Goal: Information Seeking & Learning: Check status

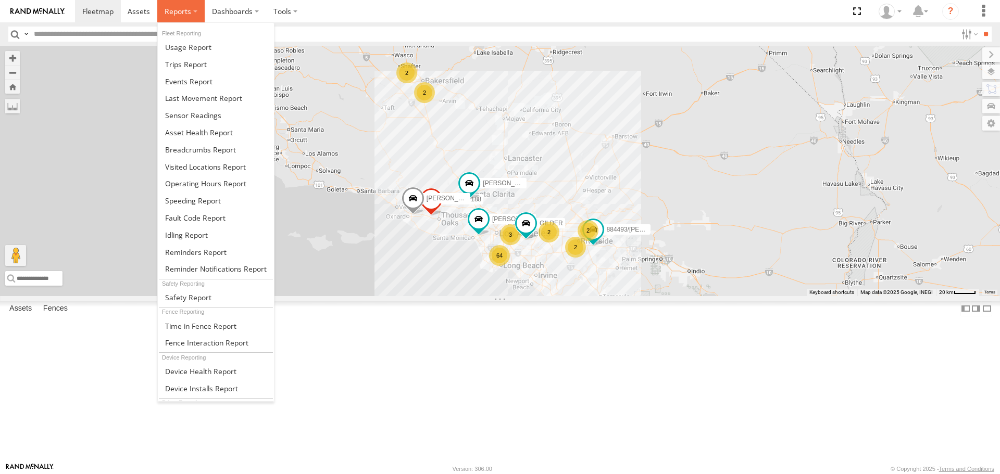
click at [182, 13] on span at bounding box center [178, 11] width 27 height 10
click at [183, 146] on span at bounding box center [200, 150] width 71 height 10
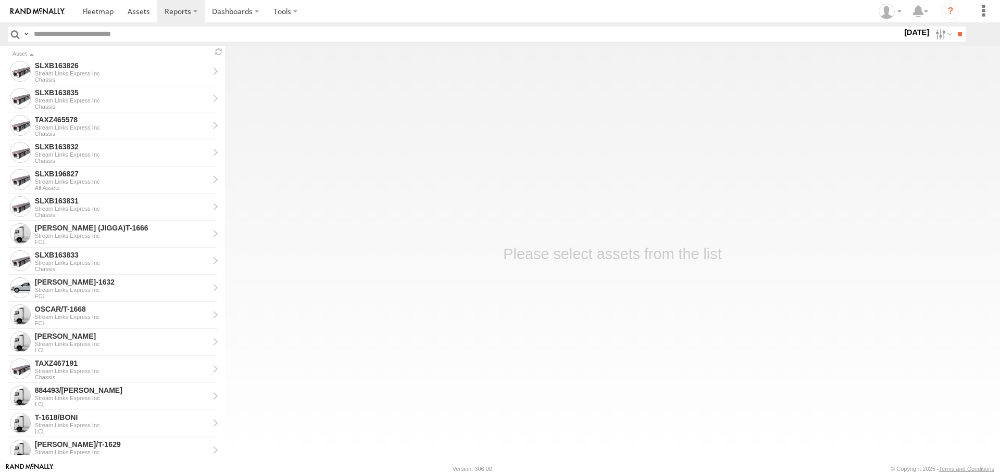
click at [171, 34] on input "text" at bounding box center [466, 34] width 872 height 15
type input "****"
click at [953, 27] on input "**" at bounding box center [959, 34] width 12 height 15
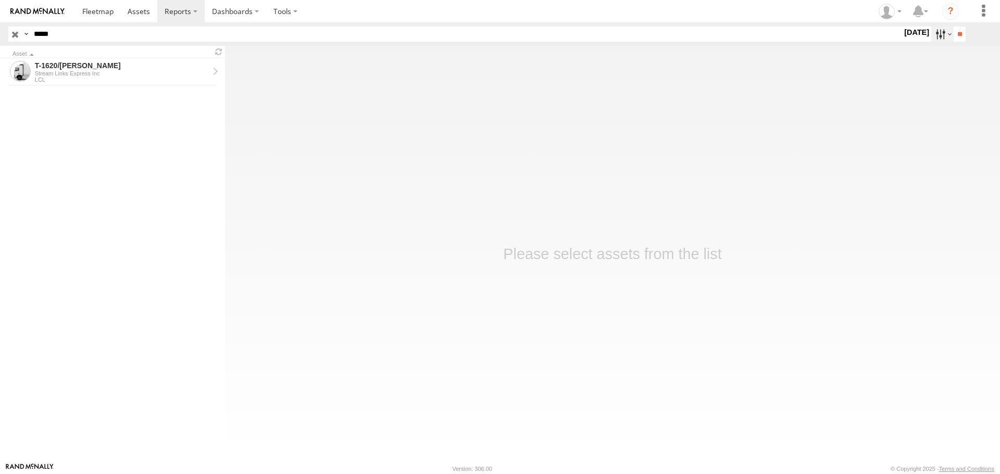
click at [931, 32] on label at bounding box center [942, 34] width 22 height 15
click at [0, 0] on label at bounding box center [0, 0] width 0 height 0
click at [953, 31] on input "**" at bounding box center [959, 34] width 12 height 15
click at [75, 68] on div "T-1620/[PERSON_NAME]" at bounding box center [122, 65] width 174 height 9
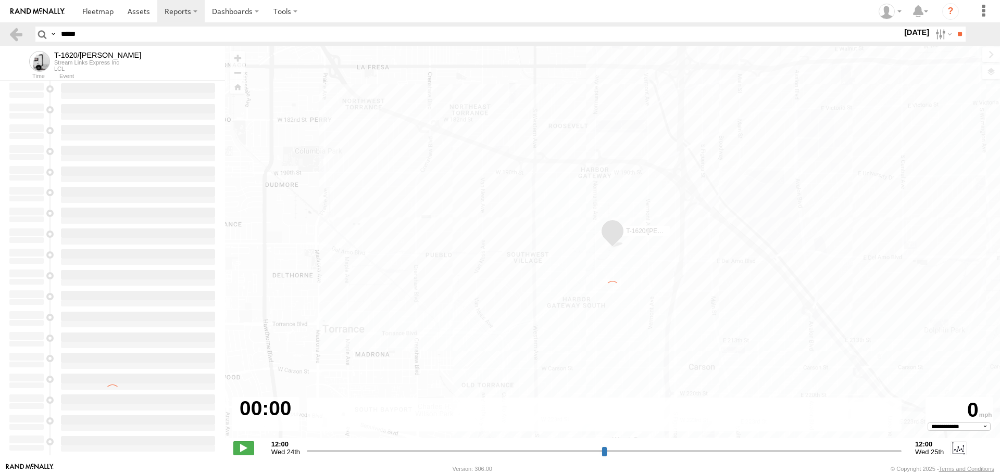
select select "**********"
type input "**********"
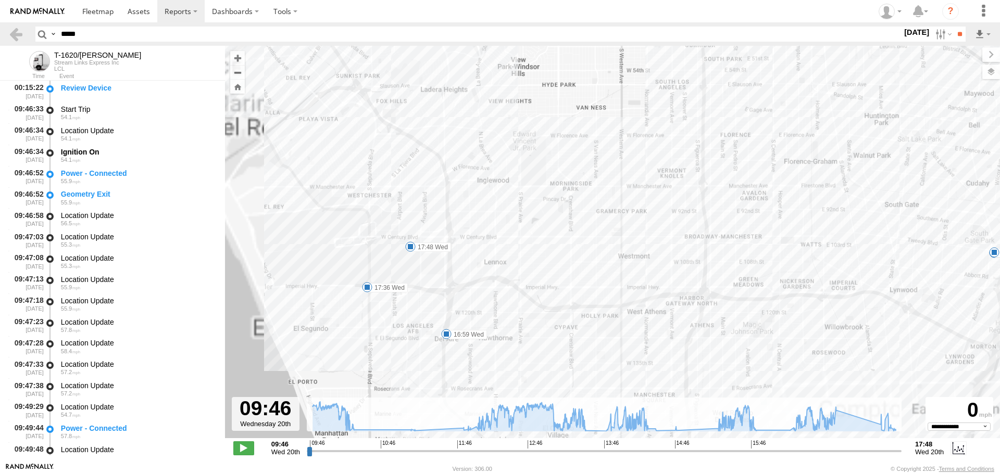
drag, startPoint x: 336, startPoint y: 251, endPoint x: 446, endPoint y: 183, distance: 129.3
click at [452, 170] on div "T-1620/JONI 09:46 Wed 10:21 Wed 11:51 Wed 13:32 Wed 13:49 Wed 14:24 Wed 15:22 W…" at bounding box center [612, 247] width 775 height 403
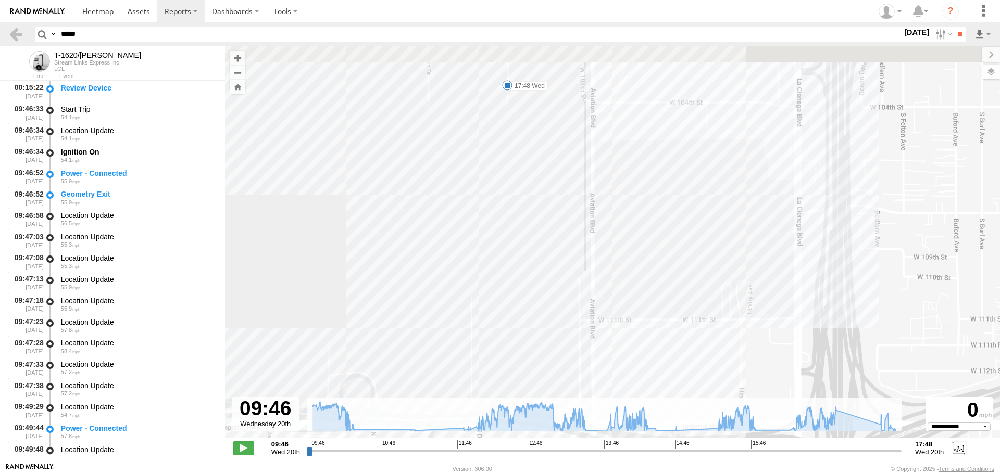
drag, startPoint x: 478, startPoint y: 195, endPoint x: 468, endPoint y: 264, distance: 70.5
click at [469, 283] on div "T-1620/JONI 09:46 Wed 10:21 Wed 11:51 Wed 13:32 Wed 13:49 Wed 14:24 Wed 15:22 W…" at bounding box center [612, 247] width 775 height 403
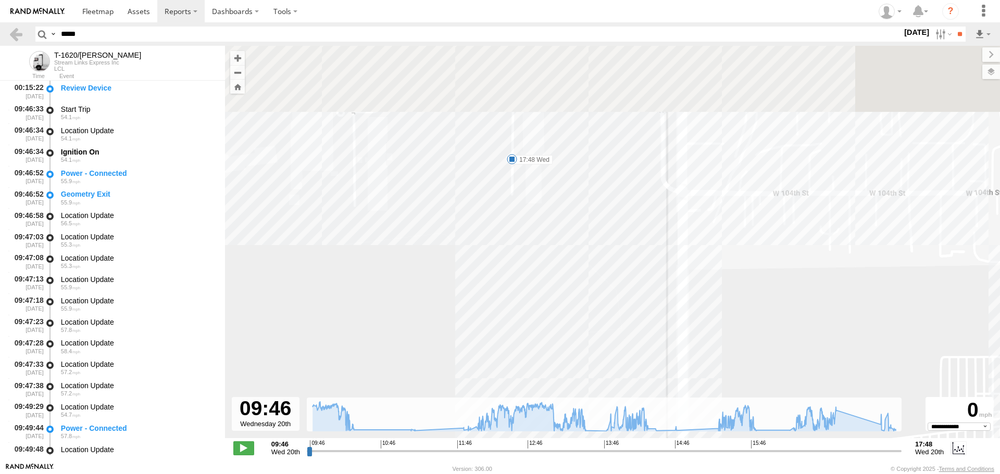
drag, startPoint x: 480, startPoint y: 209, endPoint x: 464, endPoint y: 314, distance: 105.8
click at [464, 314] on div "T-1620/JONI 09:46 Wed 10:21 Wed 11:51 Wed 13:32 Wed 13:49 Wed 14:24 Wed 15:22 W…" at bounding box center [612, 247] width 775 height 403
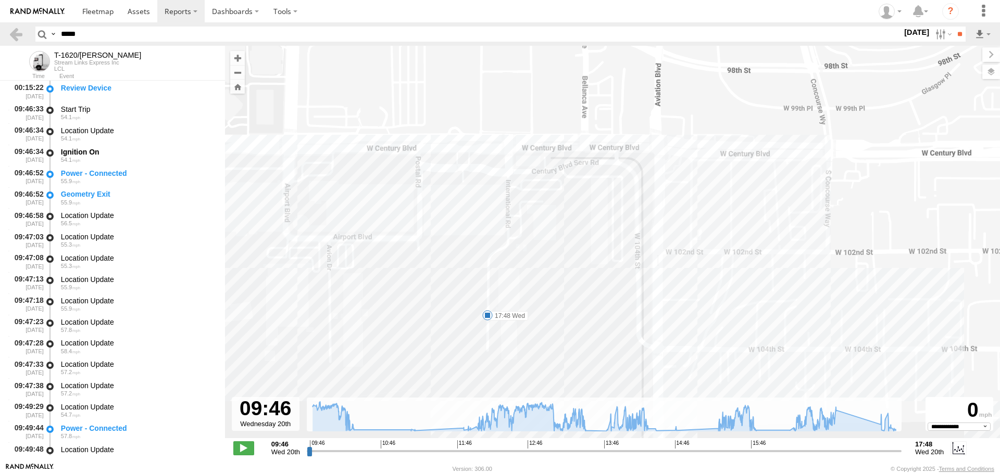
click at [466, 221] on div "T-1620/JONI 09:46 Wed 10:21 Wed 11:51 Wed 13:32 Wed 13:49 Wed 14:24 Wed 15:22 W…" at bounding box center [612, 247] width 775 height 403
click at [485, 320] on span at bounding box center [487, 315] width 10 height 10
click at [69, 12] on link at bounding box center [37, 11] width 75 height 22
click at [68, 12] on link at bounding box center [37, 11] width 75 height 22
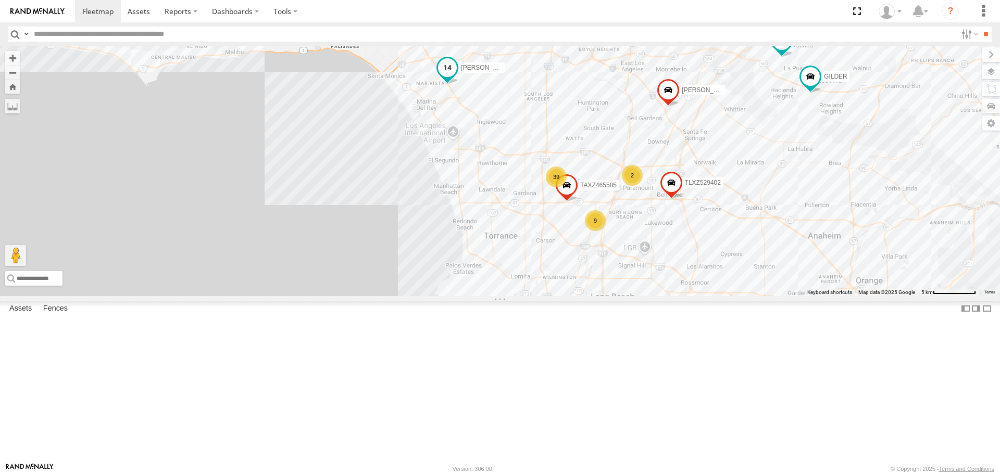
drag, startPoint x: 547, startPoint y: 349, endPoint x: 489, endPoint y: 153, distance: 204.5
click at [489, 153] on div "TAXZ467188 884493/RUDYS SERGIO DWAYNE/T-1622 ARMANDO/T-1629 LARS/T-1623 9 39 KE…" at bounding box center [500, 171] width 1000 height 250
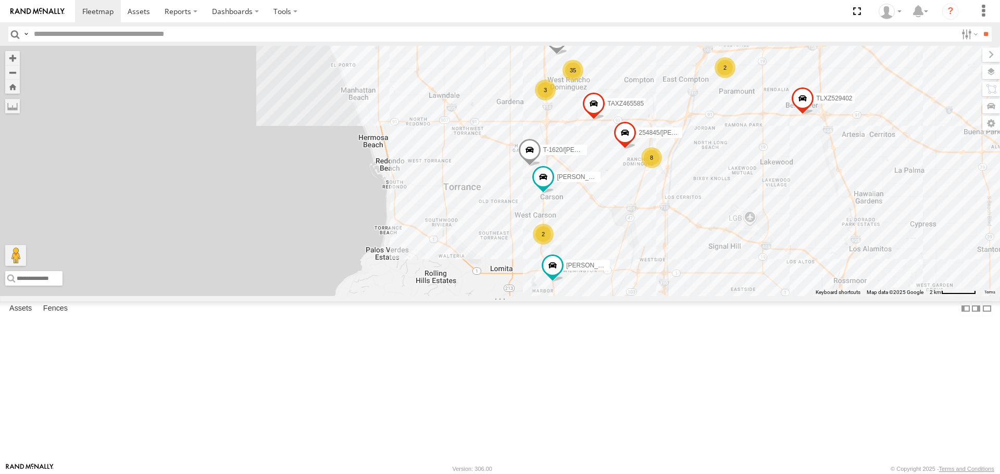
drag, startPoint x: 522, startPoint y: 228, endPoint x: 503, endPoint y: 168, distance: 62.7
click at [503, 168] on div "TAXZ467188 884493/RUDYS SERGIO DWAYNE/T-1622 ARMANDO/T-1629 LARS/T-1623 KENNY T…" at bounding box center [500, 171] width 1000 height 250
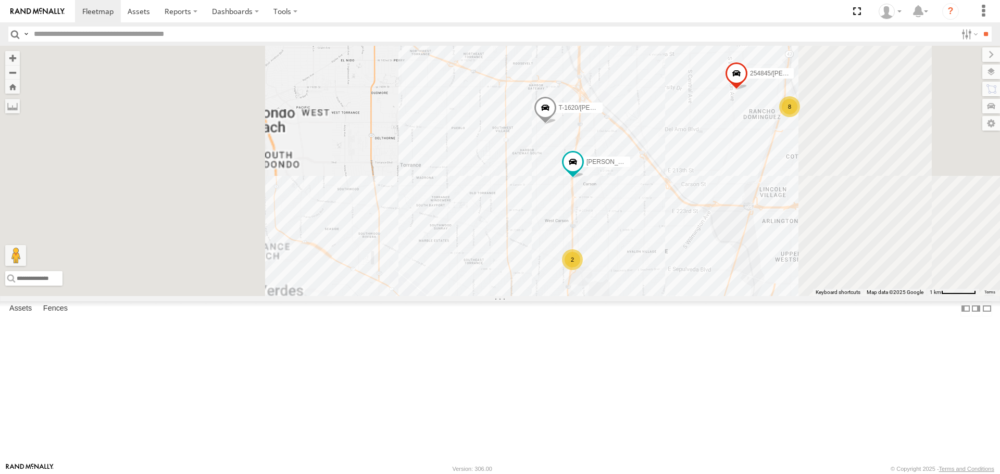
drag, startPoint x: 651, startPoint y: 190, endPoint x: 605, endPoint y: 110, distance: 92.3
click at [605, 110] on div "TAXZ467188 884493/RUDYS SERGIO DWAYNE/T-1622 ARMANDO/T-1629 LARS/T-1623 KENNY T…" at bounding box center [500, 171] width 1000 height 250
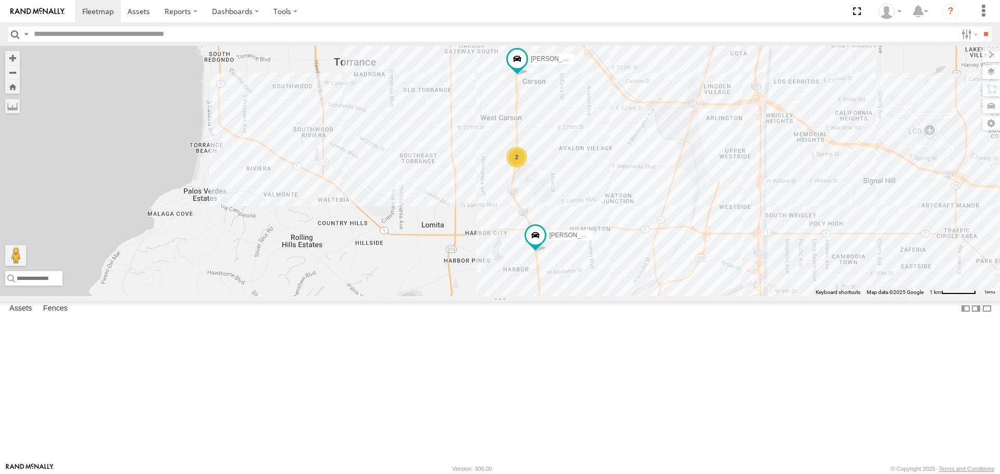
drag, startPoint x: 619, startPoint y: 232, endPoint x: 596, endPoint y: 157, distance: 78.4
click at [596, 157] on div "TAXZ467188 884493/RUDYS SERGIO DWAYNE/T-1622 ARMANDO/T-1629 LARS/T-1623 KENNY T…" at bounding box center [500, 171] width 1000 height 250
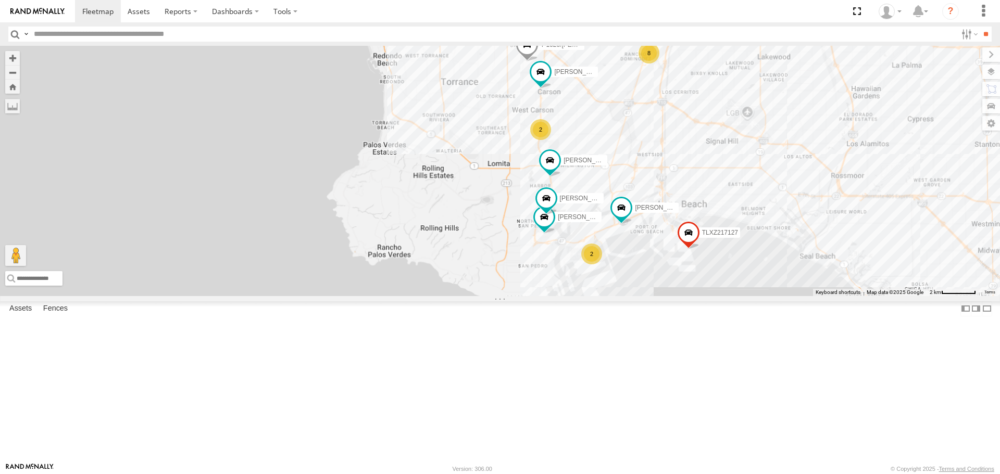
drag, startPoint x: 615, startPoint y: 135, endPoint x: 613, endPoint y: 254, distance: 118.7
click at [613, 254] on div "TAXZ467188 884493/RUDYS SERGIO DWAYNE/T-1622 ARMANDO/T-1629 LARS/T-1623 KENNY T…" at bounding box center [500, 171] width 1000 height 250
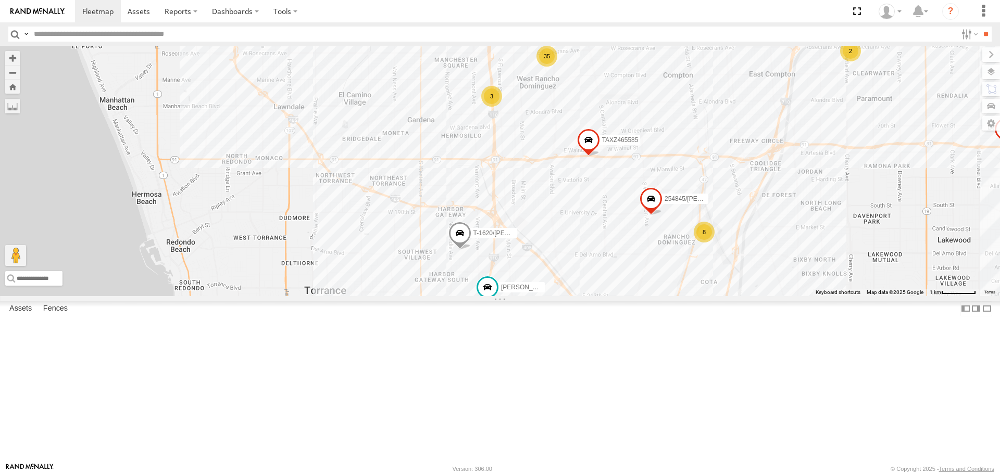
drag, startPoint x: 550, startPoint y: 172, endPoint x: 549, endPoint y: 198, distance: 26.6
click at [549, 198] on div "TAXZ467188 884493/RUDYS SERGIO DWAYNE/T-1622 ARMANDO/T-1629 LARS/T-1623 KENNY T…" at bounding box center [500, 171] width 1000 height 250
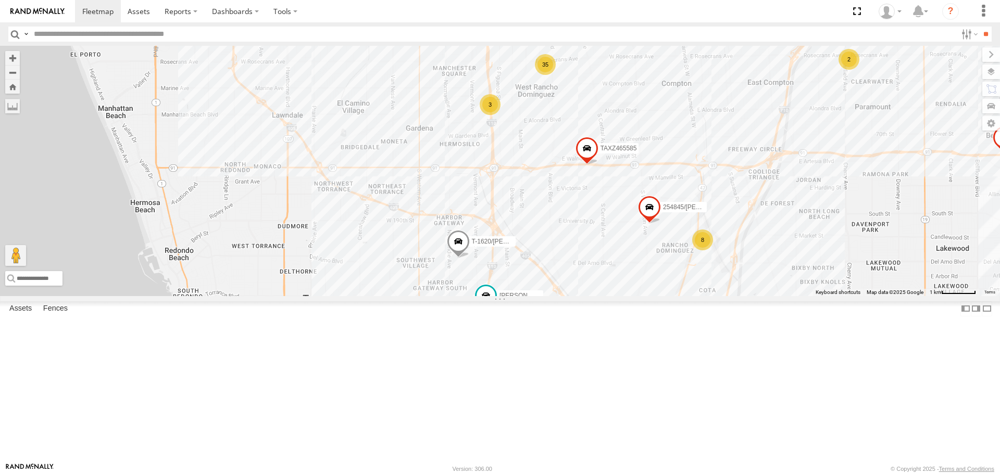
click at [511, 35] on span at bounding box center [512, 21] width 23 height 28
click at [511, 23] on label at bounding box center [517, 19] width 20 height 7
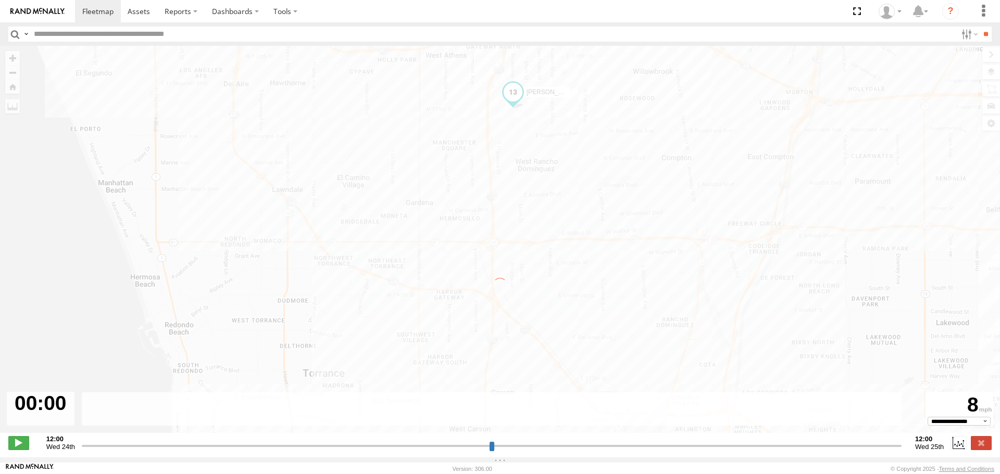
type input "**********"
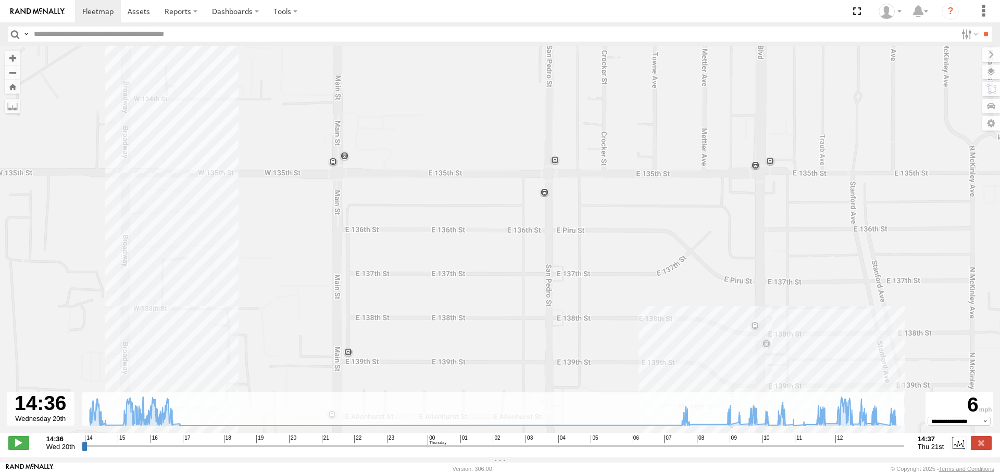
drag, startPoint x: 132, startPoint y: 123, endPoint x: 191, endPoint y: 135, distance: 60.4
click at [191, 135] on div "JOSE P 14:36 Wed 14:36 Wed 14:36 Wed 14:38 Wed 14:41 Wed 14:43 Wed 14:43 Wed 14…" at bounding box center [500, 245] width 1000 height 398
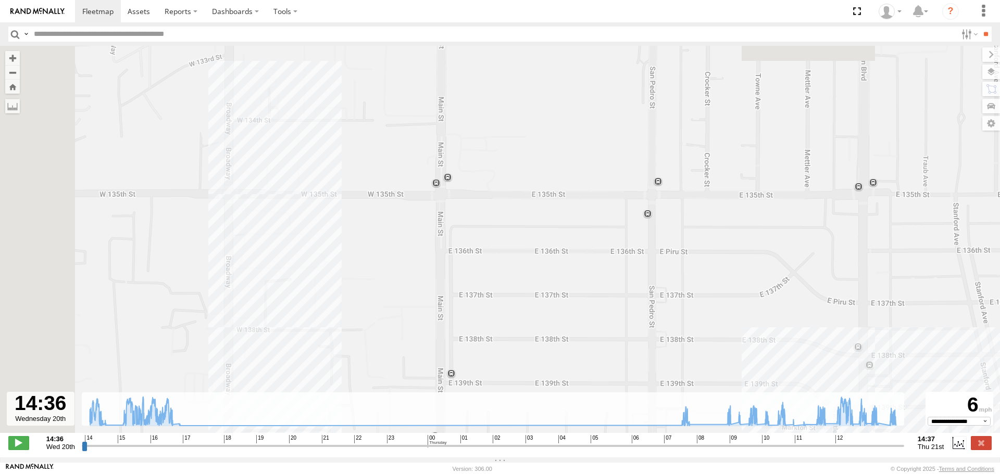
drag, startPoint x: 187, startPoint y: 141, endPoint x: 289, endPoint y: 162, distance: 104.3
click at [289, 162] on div "JOSE P 14:36 Wed 14:36 Wed 14:36 Wed 14:38 Wed 14:41 Wed 14:43 Wed 14:43 Wed 14…" at bounding box center [500, 245] width 1000 height 398
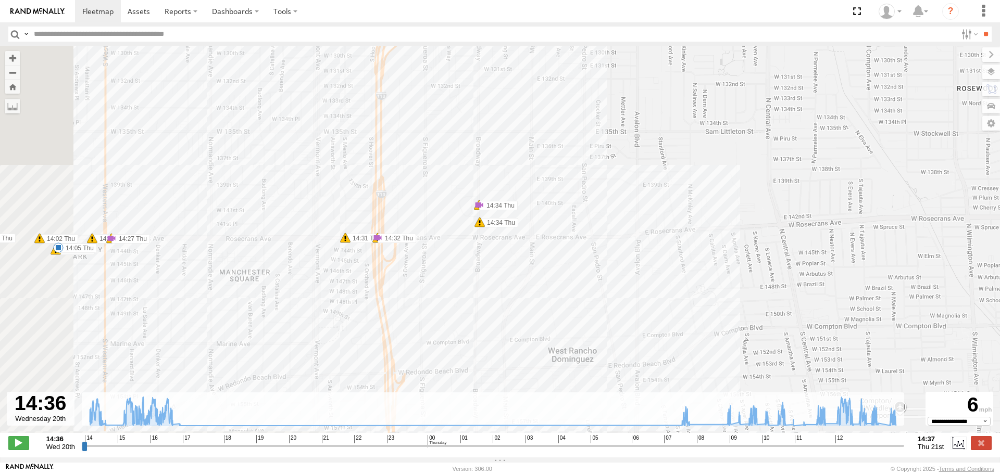
drag, startPoint x: 467, startPoint y: 196, endPoint x: 515, endPoint y: 188, distance: 48.6
click at [498, 190] on div "JOSE P 14:36 Wed 14:36 Wed 14:36 Wed 14:38 Wed 14:41 Wed 14:43 Wed 14:43 Wed 14…" at bounding box center [500, 245] width 1000 height 398
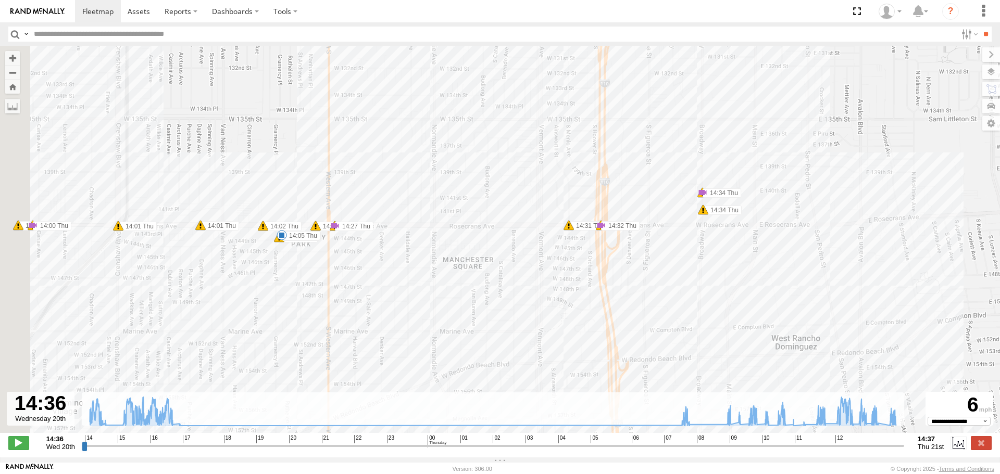
drag, startPoint x: 255, startPoint y: 199, endPoint x: 528, endPoint y: 203, distance: 273.4
click at [528, 203] on div "JOSE P 14:36 Wed 14:36 Wed 14:36 Wed 14:38 Wed 14:41 Wed 14:43 Wed 14:43 Wed 14…" at bounding box center [500, 245] width 1000 height 398
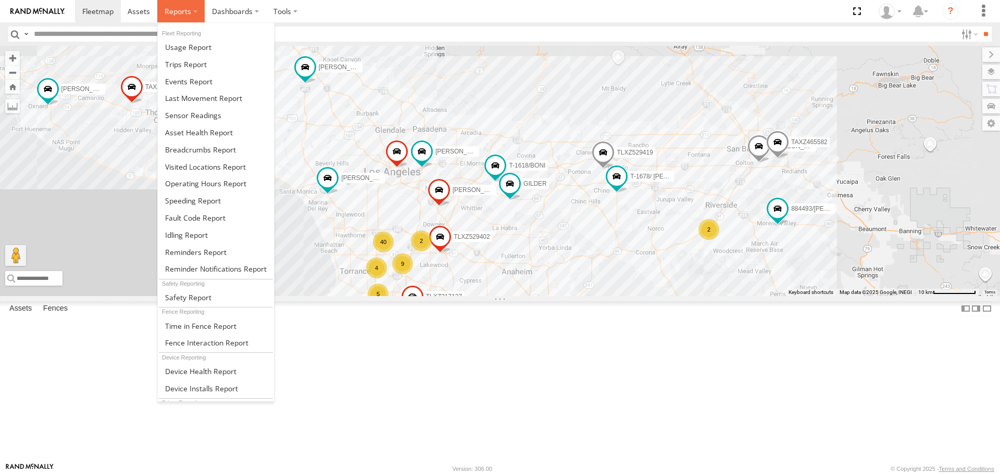
click at [172, 10] on span at bounding box center [178, 11] width 27 height 10
click at [195, 149] on span at bounding box center [200, 150] width 71 height 10
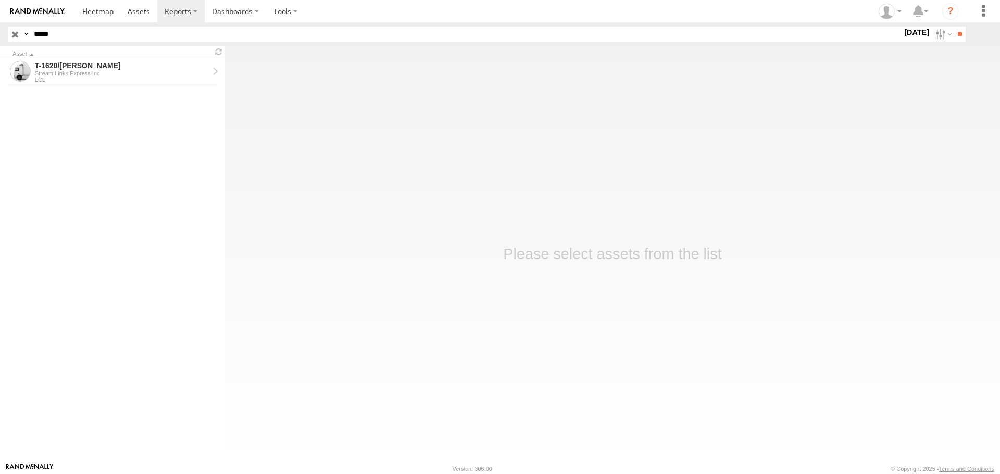
click at [81, 36] on input "****" at bounding box center [466, 34] width 872 height 15
click at [953, 27] on input "**" at bounding box center [959, 34] width 12 height 15
type input "******"
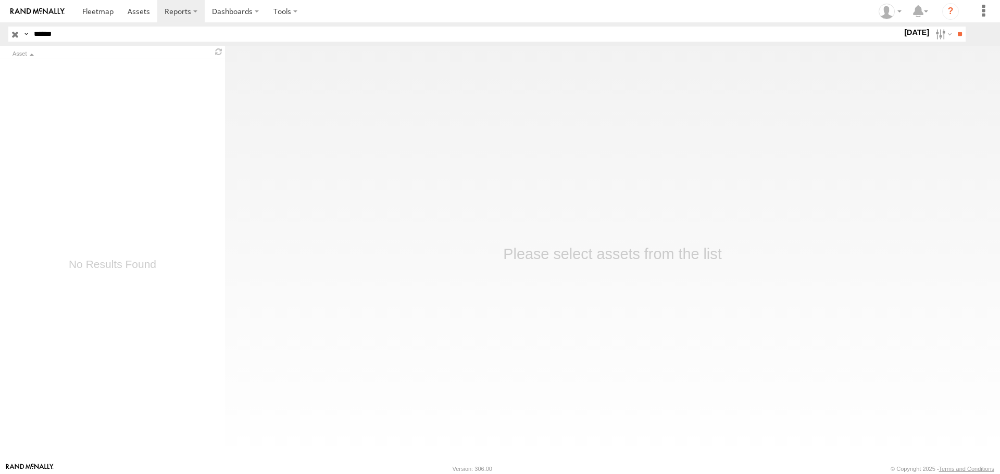
click at [953, 27] on input "**" at bounding box center [959, 34] width 12 height 15
click at [111, 68] on div "LUIS CAMPOS" at bounding box center [122, 65] width 174 height 9
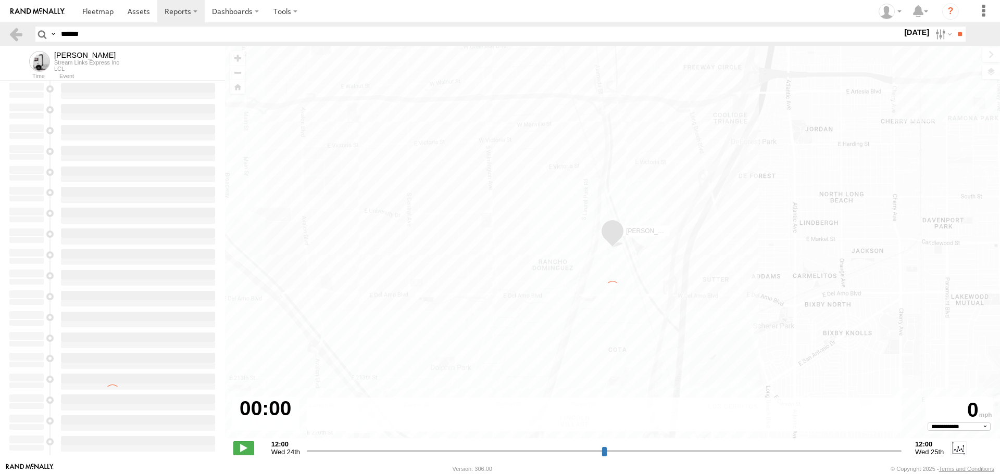
select select "**********"
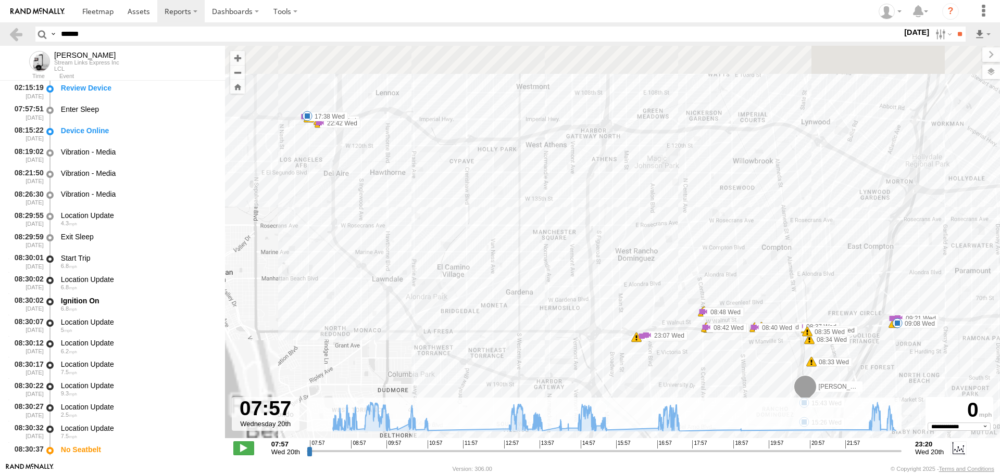
drag, startPoint x: 352, startPoint y: 111, endPoint x: 411, endPoint y: 269, distance: 169.0
click at [411, 269] on div "[PERSON_NAME] 08:33 Wed 08:37 Wed 08:40 Wed 08:40 Wed 08:40 Wed 08:42 Wed 08:42…" at bounding box center [612, 247] width 775 height 403
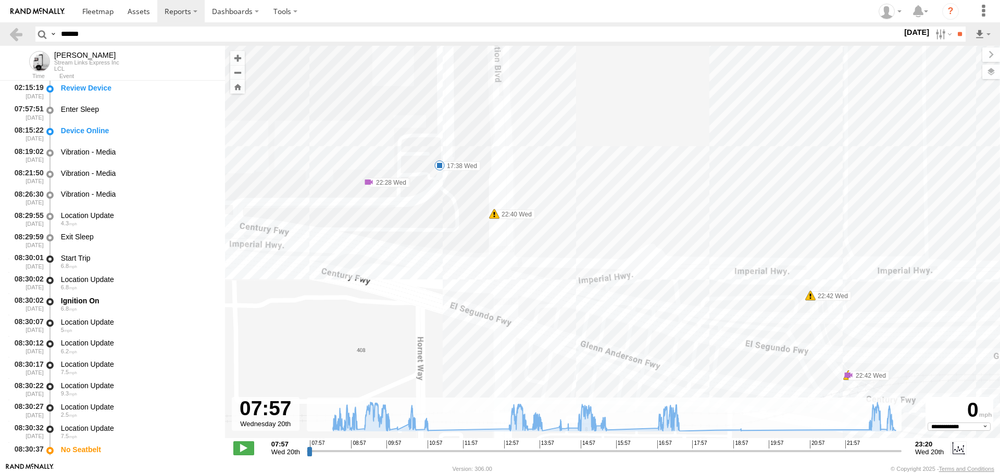
drag, startPoint x: 346, startPoint y: 157, endPoint x: 384, endPoint y: 151, distance: 37.9
click at [384, 151] on div "LUIS CAMPOS 08:33 Wed 08:37 Wed 08:40 Wed 08:40 Wed 08:40 Wed 08:42 Wed 08:42 W…" at bounding box center [612, 247] width 775 height 403
click at [438, 166] on span at bounding box center [439, 165] width 10 height 10
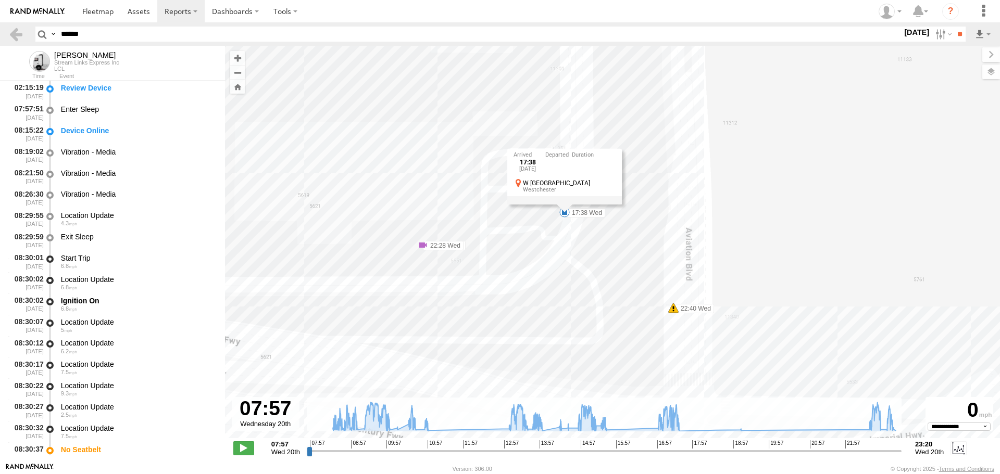
drag, startPoint x: 360, startPoint y: 161, endPoint x: 397, endPoint y: 187, distance: 45.6
click at [397, 187] on div "LUIS CAMPOS 08:33 Wed 08:37 Wed 08:40 Wed 08:40 Wed 08:40 Wed 08:42 Wed 08:42 W…" at bounding box center [612, 247] width 775 height 403
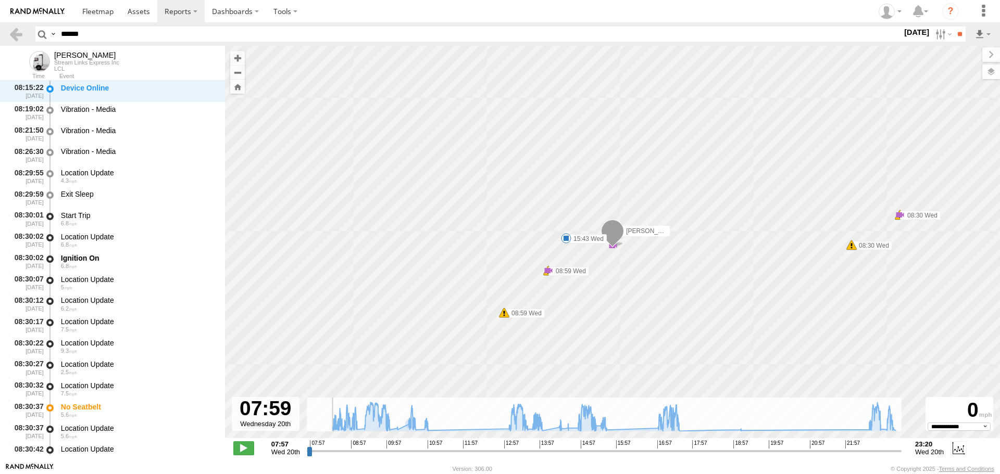
scroll to position [915, 0]
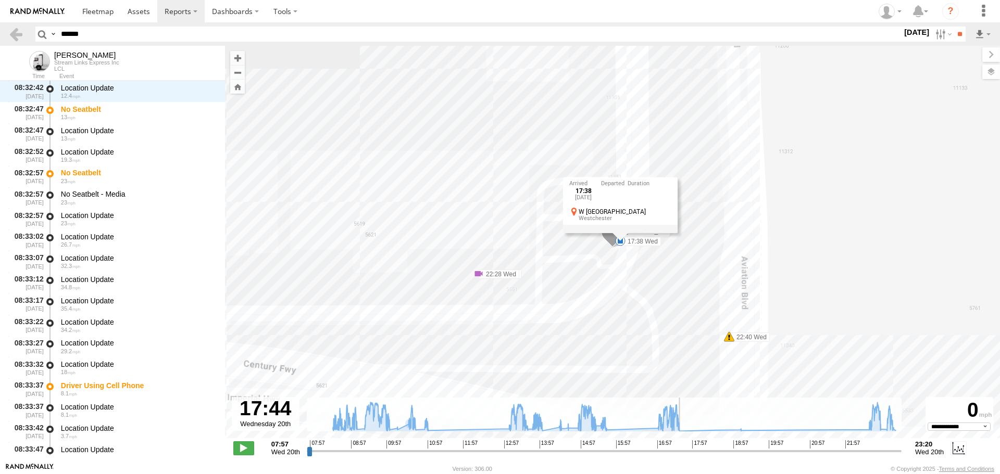
drag, startPoint x: 311, startPoint y: 448, endPoint x: 684, endPoint y: 487, distance: 374.8
click at [684, 456] on input "range" at bounding box center [604, 451] width 595 height 10
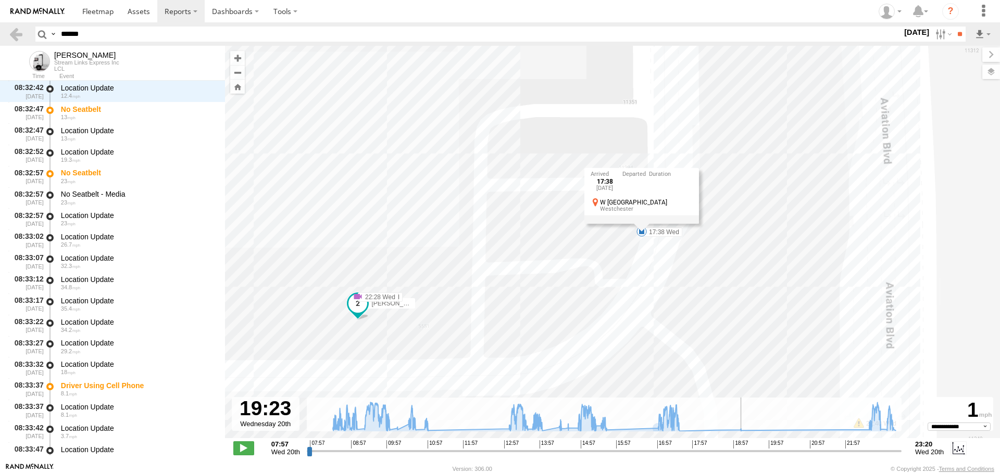
drag, startPoint x: 684, startPoint y: 453, endPoint x: 747, endPoint y: 449, distance: 63.1
click at [747, 449] on input "range" at bounding box center [604, 451] width 595 height 10
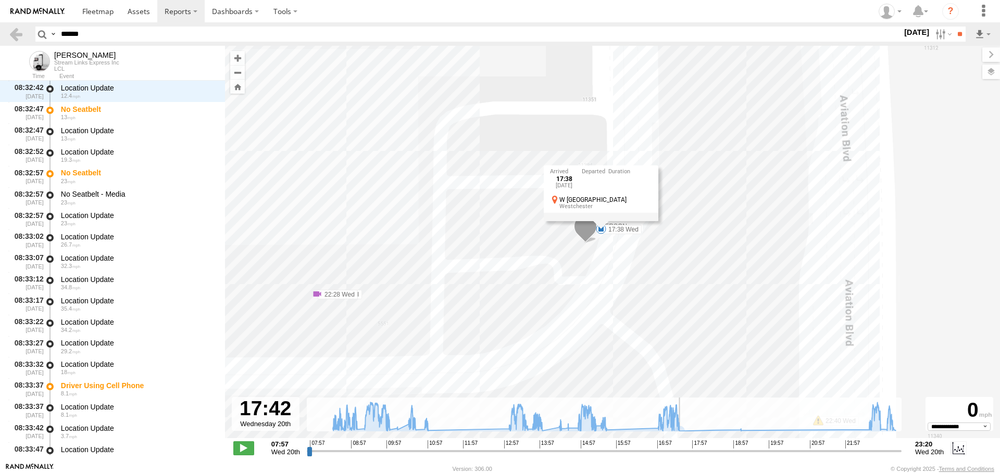
drag, startPoint x: 746, startPoint y: 453, endPoint x: 682, endPoint y: 445, distance: 64.6
click at [682, 446] on input "range" at bounding box center [604, 451] width 595 height 10
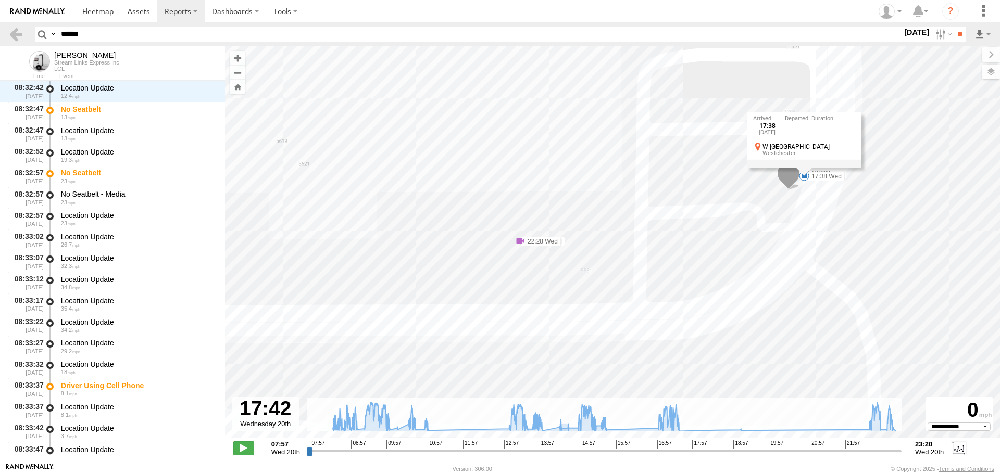
drag, startPoint x: 527, startPoint y: 249, endPoint x: 725, endPoint y: 195, distance: 205.5
click at [725, 195] on div "LUIS CAMPOS 08:33 Wed 08:37 Wed 08:40 Wed 08:40 Wed 08:40 Wed 08:42 Wed 08:42 W…" at bounding box center [612, 247] width 775 height 403
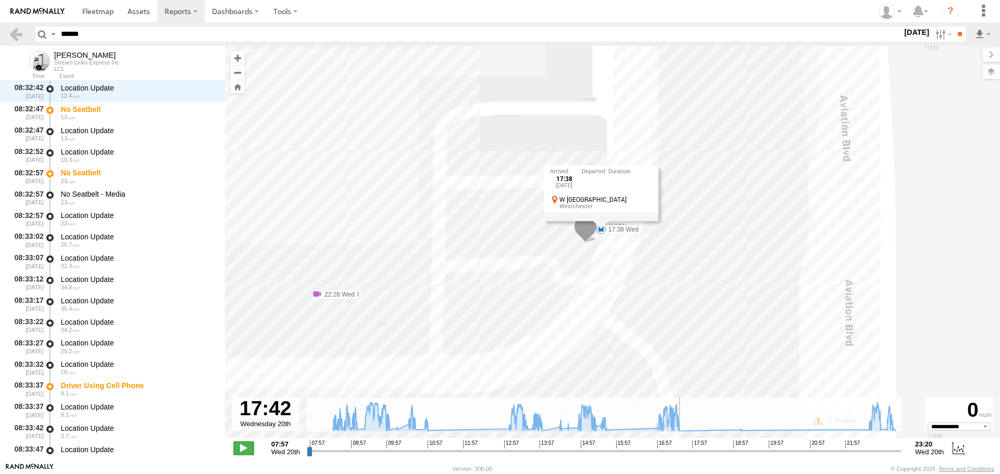
click at [683, 450] on input "range" at bounding box center [604, 451] width 595 height 10
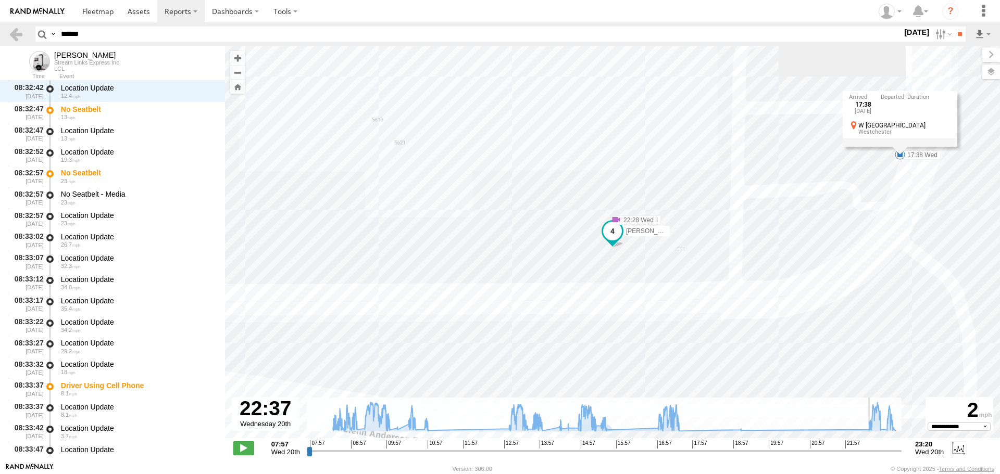
drag, startPoint x: 685, startPoint y: 452, endPoint x: 871, endPoint y: 449, distance: 185.9
type input "**********"
click at [871, 449] on input "range" at bounding box center [604, 451] width 595 height 10
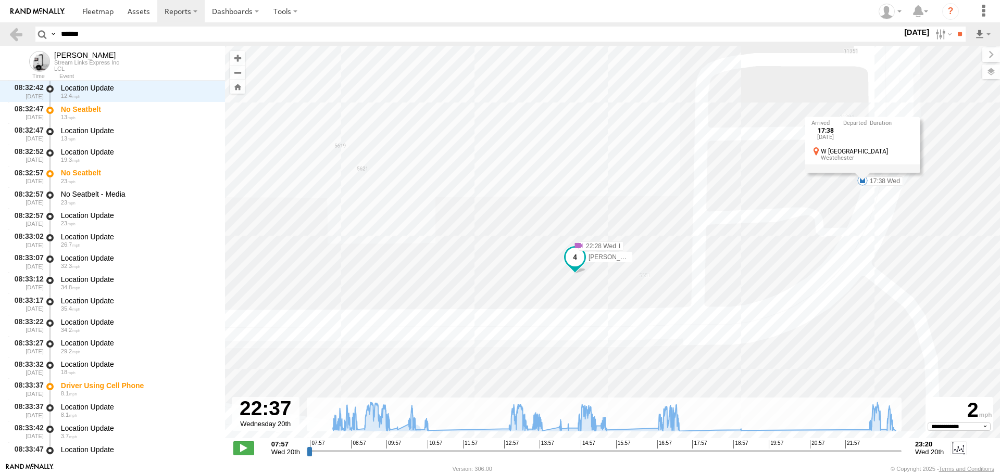
drag, startPoint x: 657, startPoint y: 379, endPoint x: 627, endPoint y: 397, distance: 34.4
click at [627, 397] on div "LUIS CAMPOS 08:33 Wed 08:37 Wed 08:40 Wed 08:40 Wed 08:40 Wed 08:42 Wed 08:42 W…" at bounding box center [612, 247] width 775 height 403
click at [100, 14] on span at bounding box center [97, 11] width 31 height 10
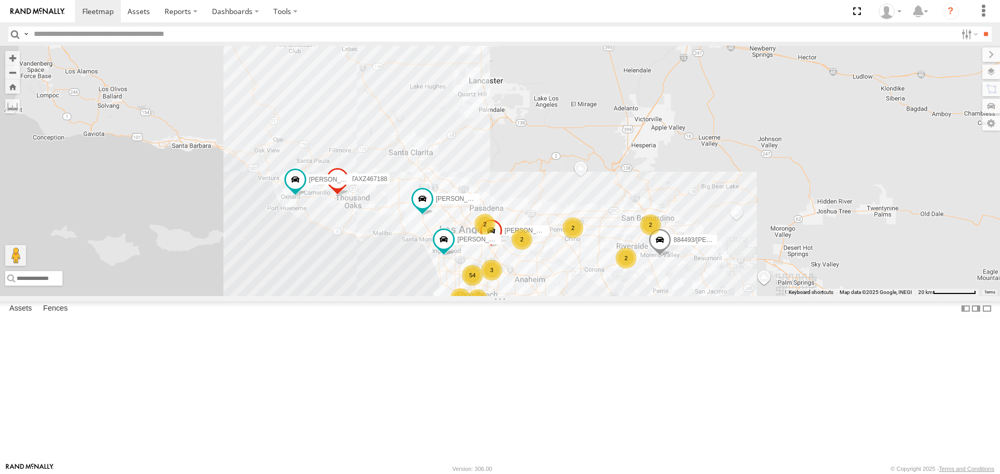
drag, startPoint x: 493, startPoint y: 328, endPoint x: 386, endPoint y: 211, distance: 158.1
click at [386, 211] on div "[PERSON_NAME]/T-1623 TAXZ467188 884493/[PERSON_NAME]/T-1628 [PERSON_NAME] [PERS…" at bounding box center [500, 171] width 1000 height 250
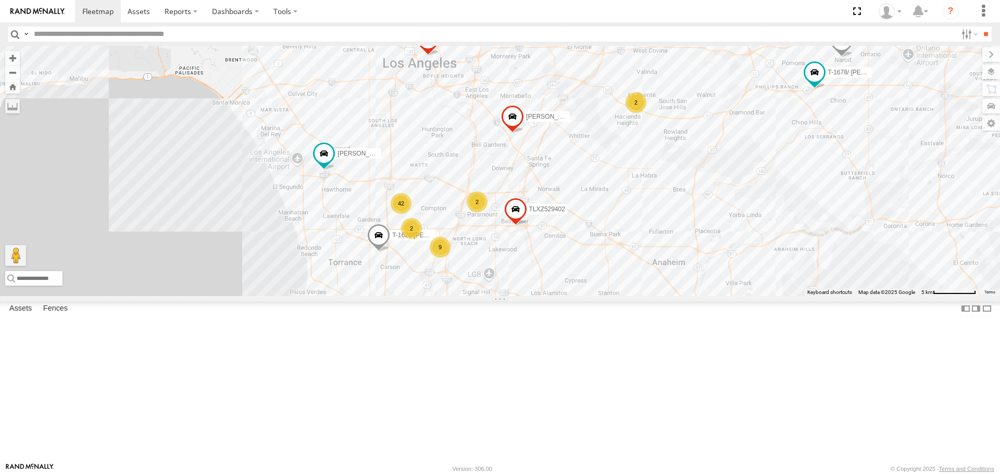
drag, startPoint x: 418, startPoint y: 331, endPoint x: 391, endPoint y: 263, distance: 73.2
click at [392, 263] on div "[PERSON_NAME]/T-1623 TAXZ467188 884493/[PERSON_NAME]/T-1628 [PERSON_NAME] [PERS…" at bounding box center [500, 171] width 1000 height 250
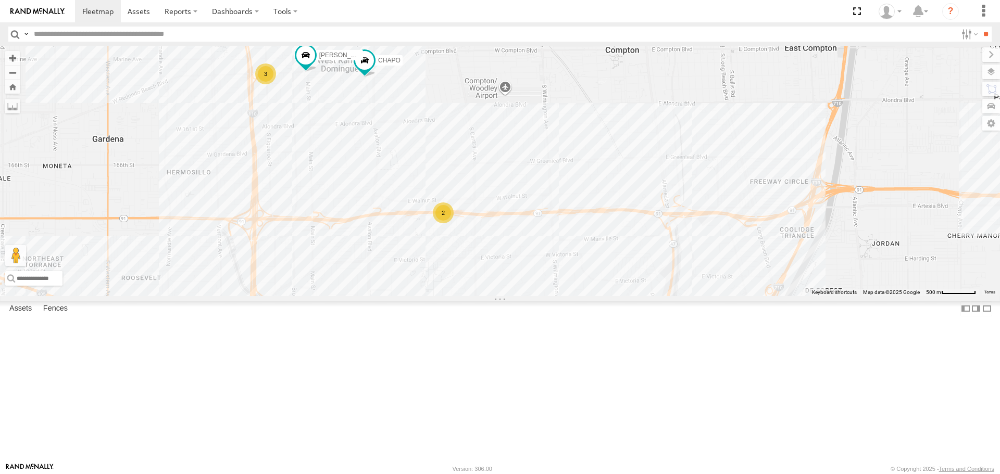
click at [434, 223] on div "2" at bounding box center [443, 213] width 21 height 21
